Goal: Check status: Check status

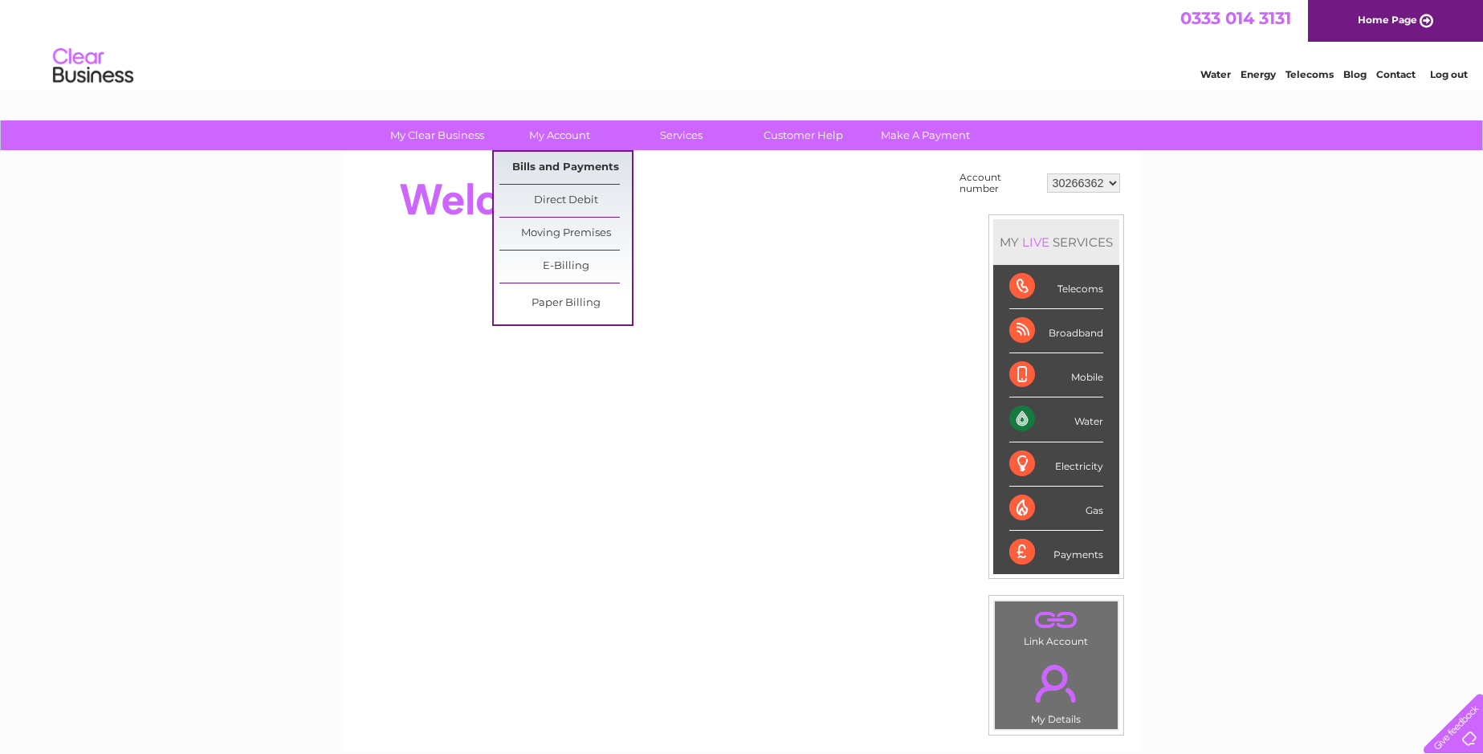
click at [549, 166] on link "Bills and Payments" at bounding box center [566, 168] width 133 height 32
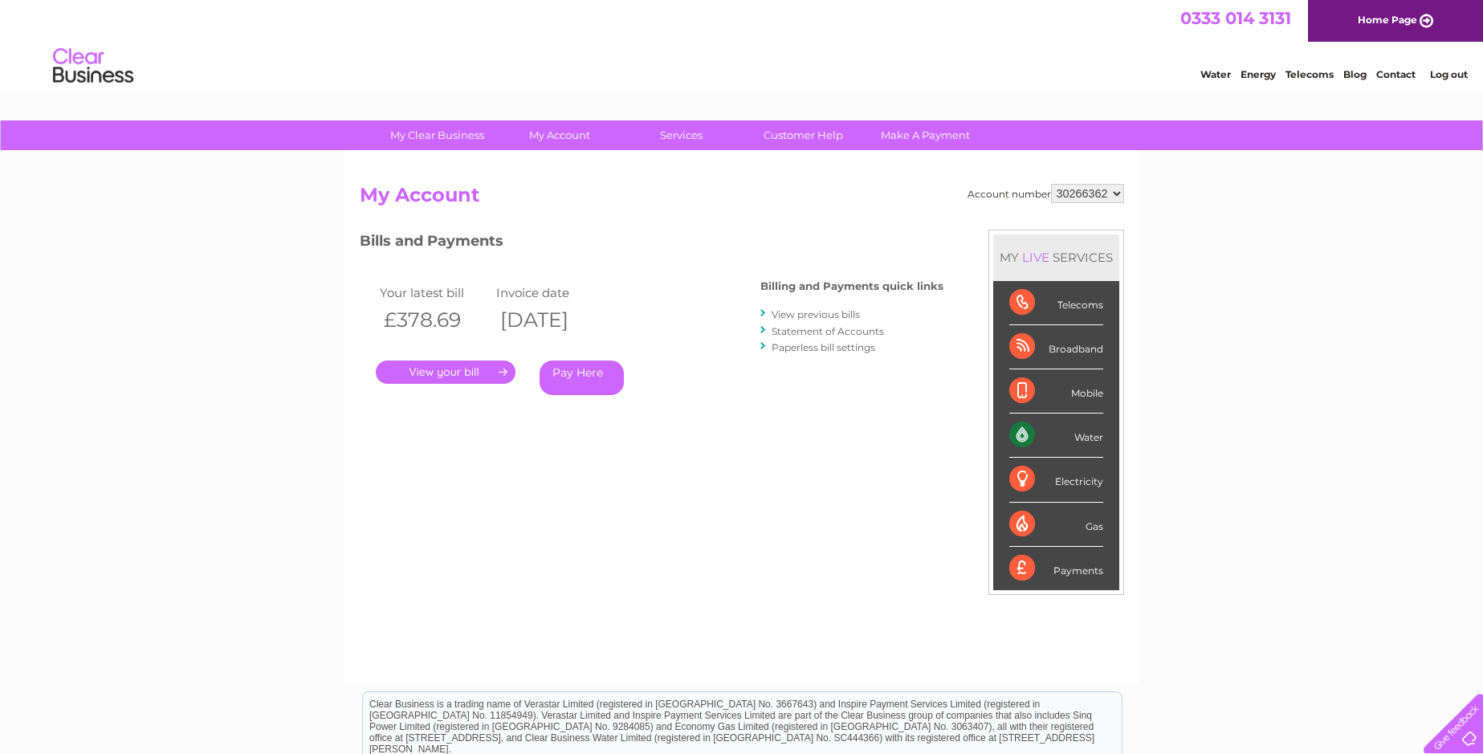
click at [1100, 190] on select "30266362 30267534 30271198 30307327 30314341 30320023" at bounding box center [1087, 193] width 73 height 19
select select "30267534"
click at [1051, 184] on select "30266362 30267534 30271198 30307327 30314341 30320023" at bounding box center [1087, 193] width 73 height 19
click at [1077, 193] on select "30266362 30267534 30271198 30307327 30314341 30320023" at bounding box center [1087, 193] width 73 height 19
select select "30271198"
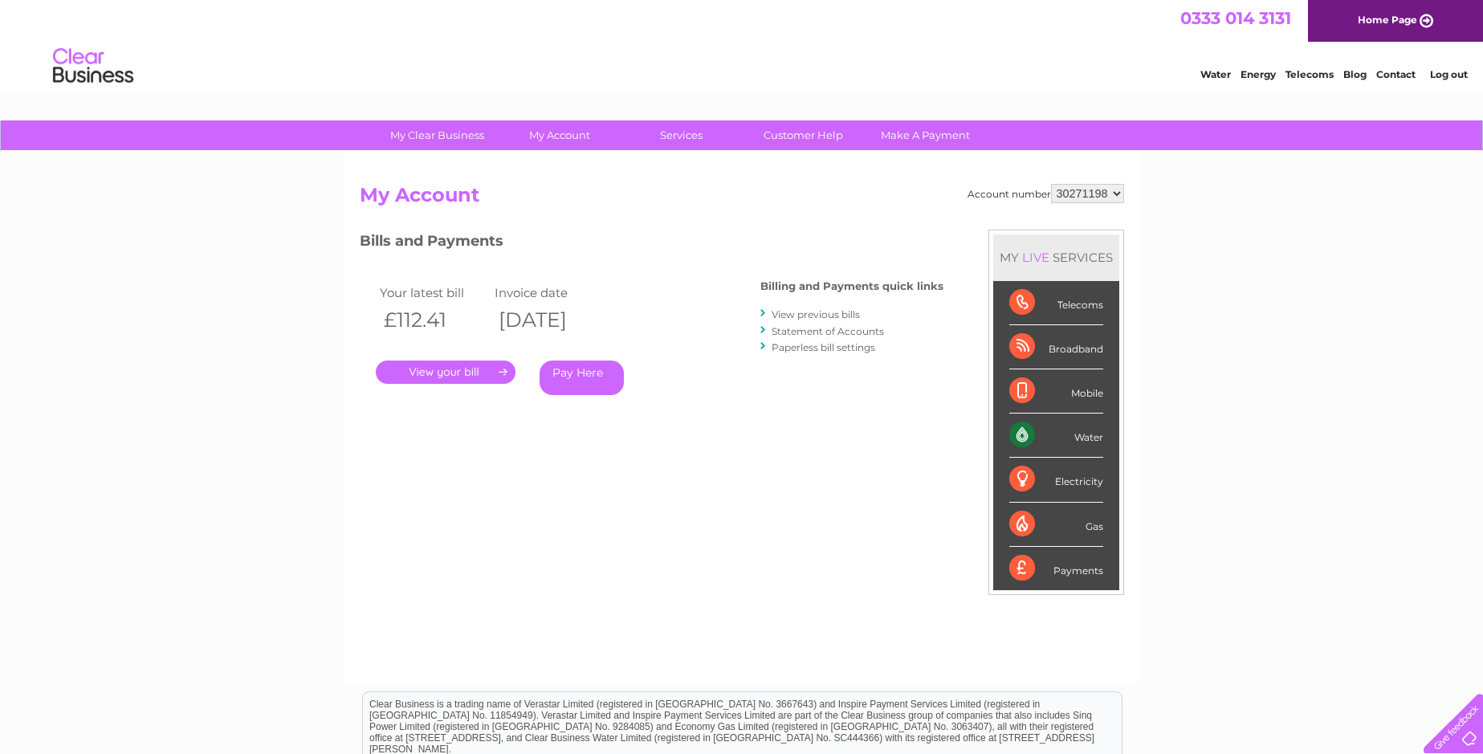
click at [1051, 184] on select "30266362 30267534 30271198 30307327 30314341 30320023" at bounding box center [1087, 193] width 73 height 19
click at [1089, 191] on select "30266362 30267534 30271198 30307327 30314341 30320023" at bounding box center [1087, 193] width 73 height 19
select select "30307327"
click at [1051, 184] on select "30266362 30267534 30271198 30307327 30314341 30320023" at bounding box center [1087, 193] width 73 height 19
click at [1088, 193] on select "30266362 30267534 30271198 30307327 30314341 30320023" at bounding box center [1087, 193] width 73 height 19
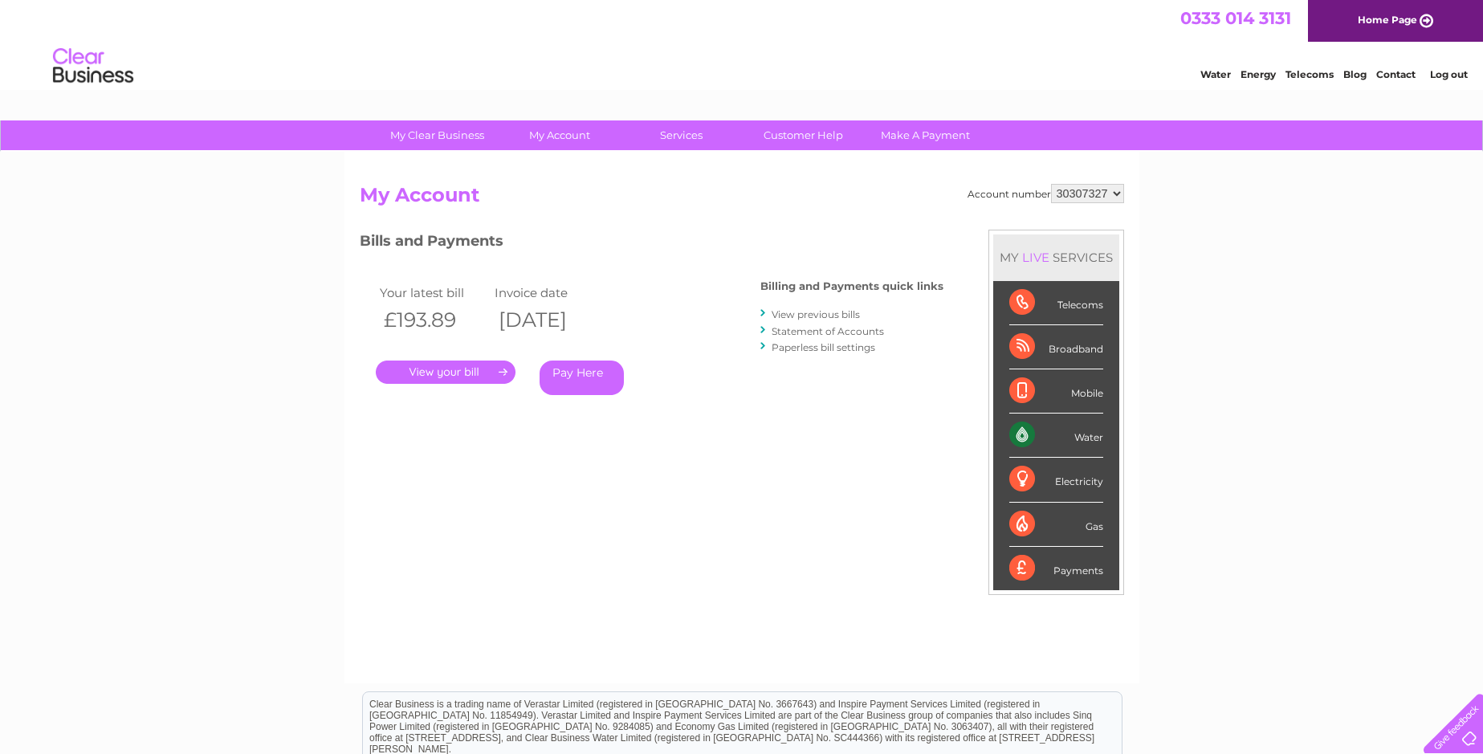
select select "30314341"
click at [1051, 184] on select "30266362 30267534 30271198 30307327 30314341 30320023" at bounding box center [1087, 193] width 73 height 19
click at [1081, 189] on select "30266362 30267534 30271198 30307327 30314341 30320023" at bounding box center [1087, 193] width 73 height 19
select select "30320023"
click at [1051, 184] on select "30266362 30267534 30271198 30307327 30314341 30320023" at bounding box center [1087, 193] width 73 height 19
